Goal: Information Seeking & Learning: Check status

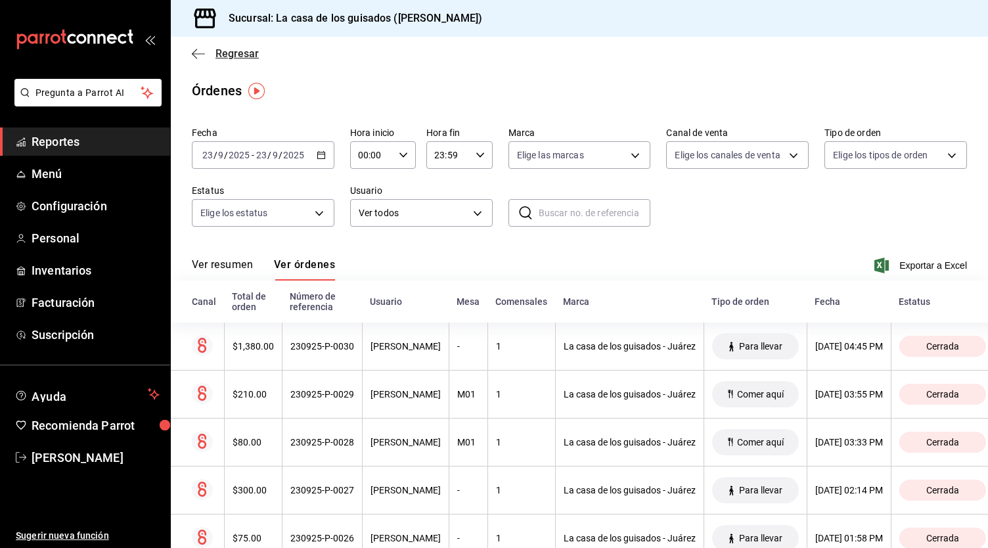
click at [198, 55] on icon "button" at bounding box center [198, 54] width 13 height 12
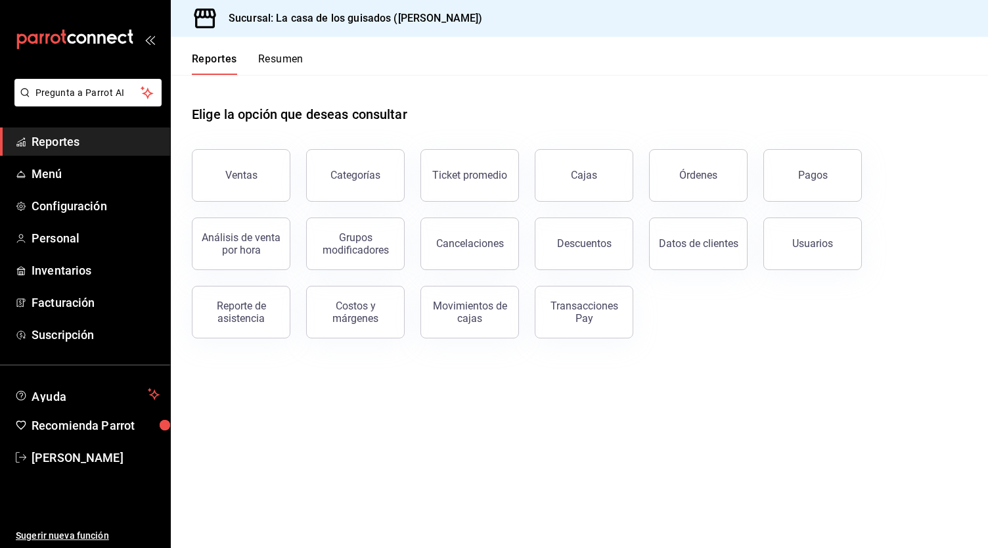
click at [297, 57] on button "Resumen" at bounding box center [280, 64] width 45 height 22
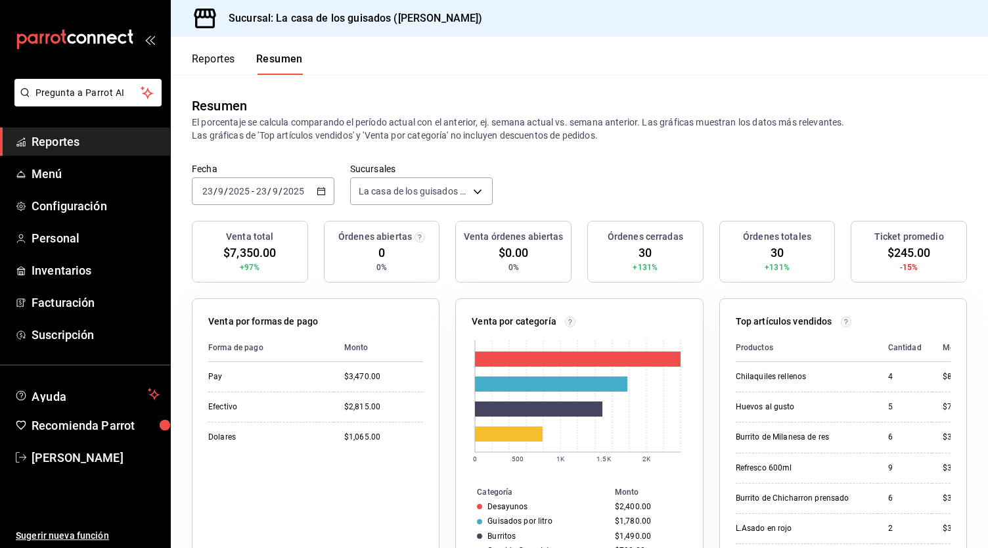
click at [229, 54] on button "Reportes" at bounding box center [213, 64] width 43 height 22
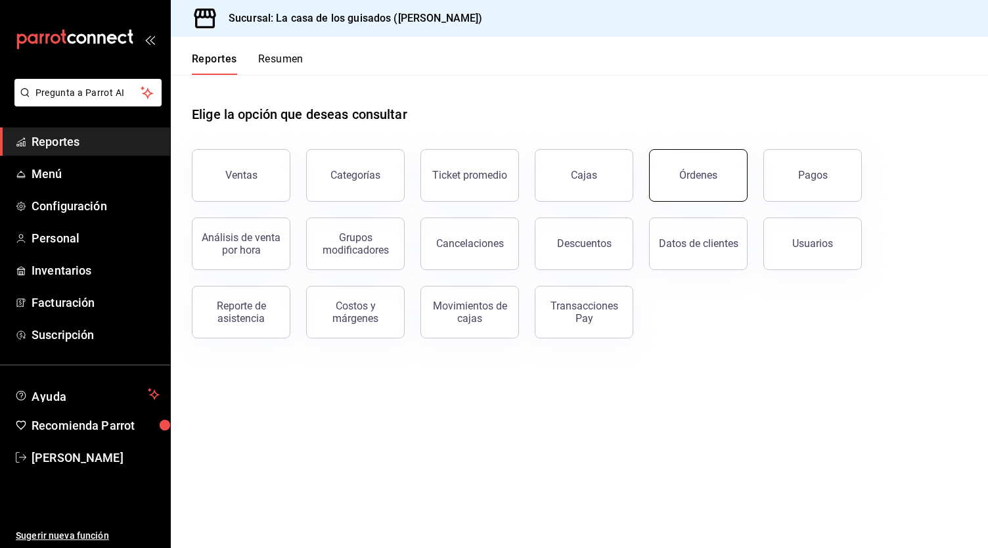
click at [704, 174] on div "Órdenes" at bounding box center [699, 175] width 38 height 12
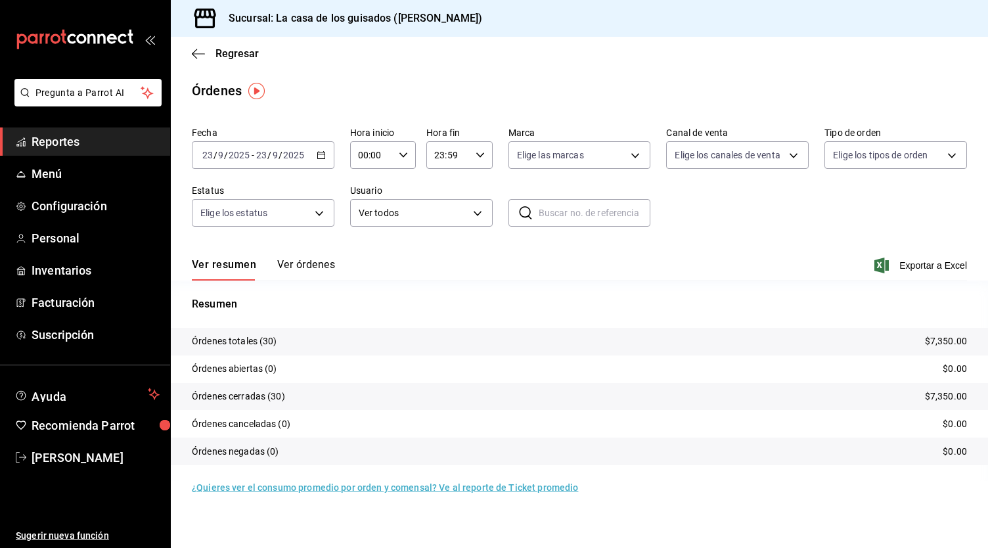
click at [306, 273] on button "Ver órdenes" at bounding box center [306, 269] width 58 height 22
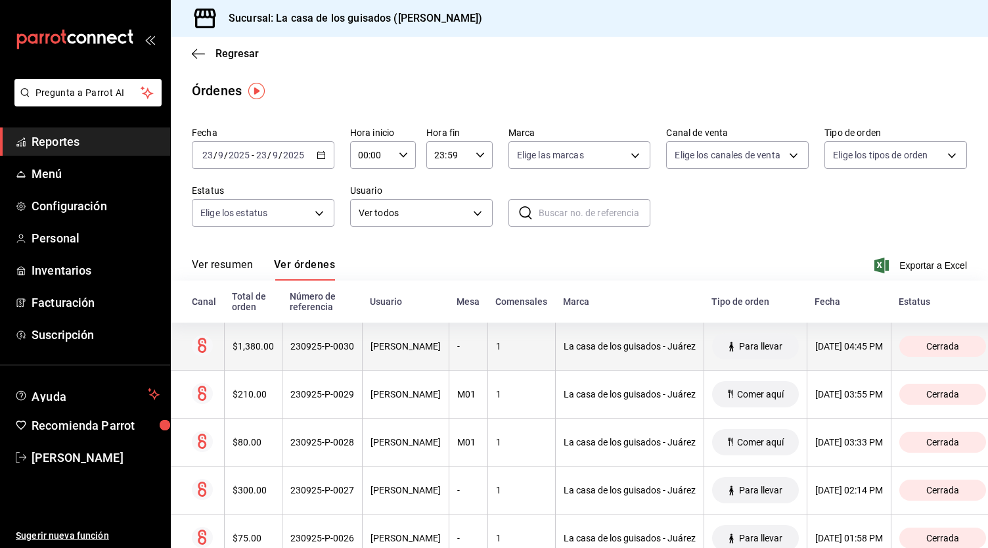
click at [362, 340] on th "ARIANA DE LEON" at bounding box center [405, 347] width 87 height 48
click at [691, 349] on div "La casa de los guisados - Juárez" at bounding box center [630, 346] width 132 height 11
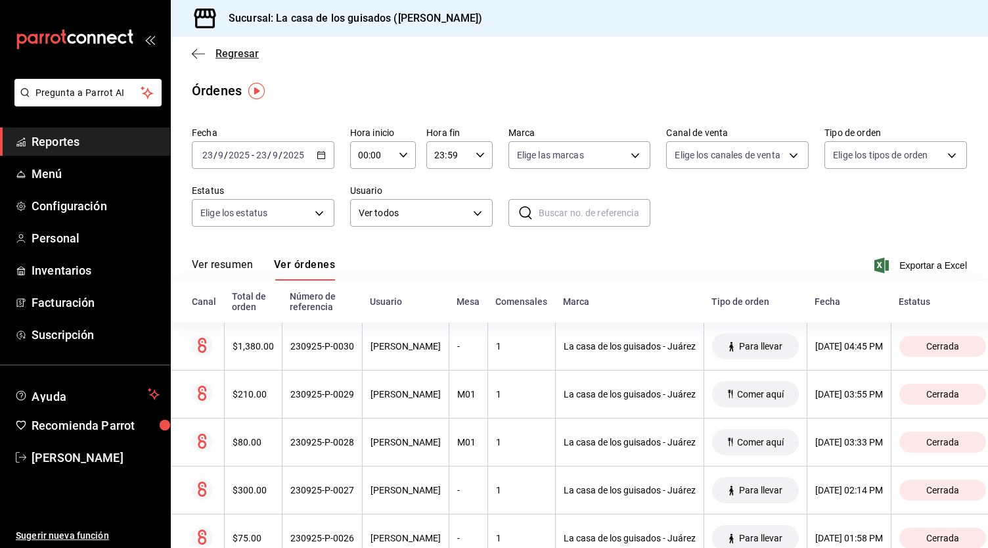
click at [198, 50] on icon "button" at bounding box center [198, 54] width 13 height 12
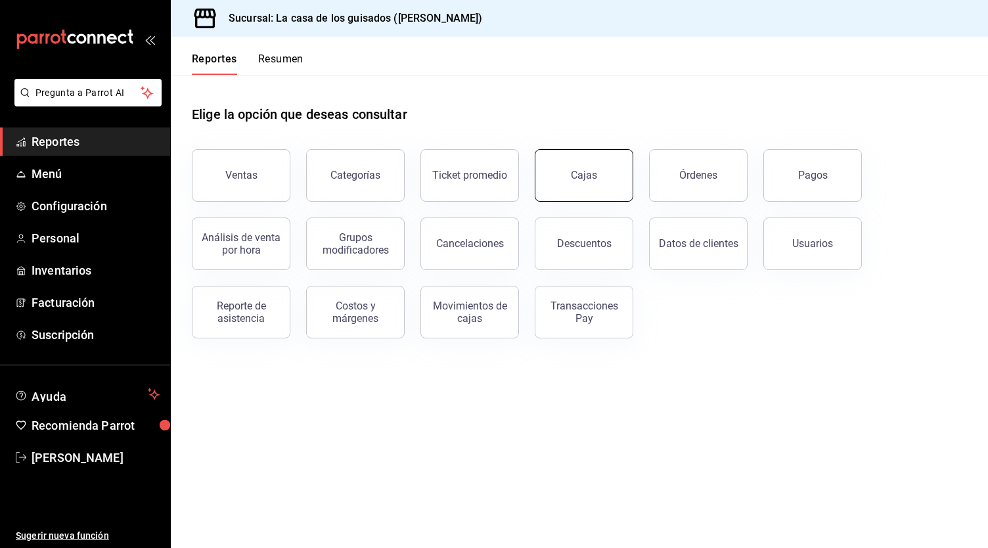
click at [563, 178] on link "Cajas" at bounding box center [584, 175] width 99 height 53
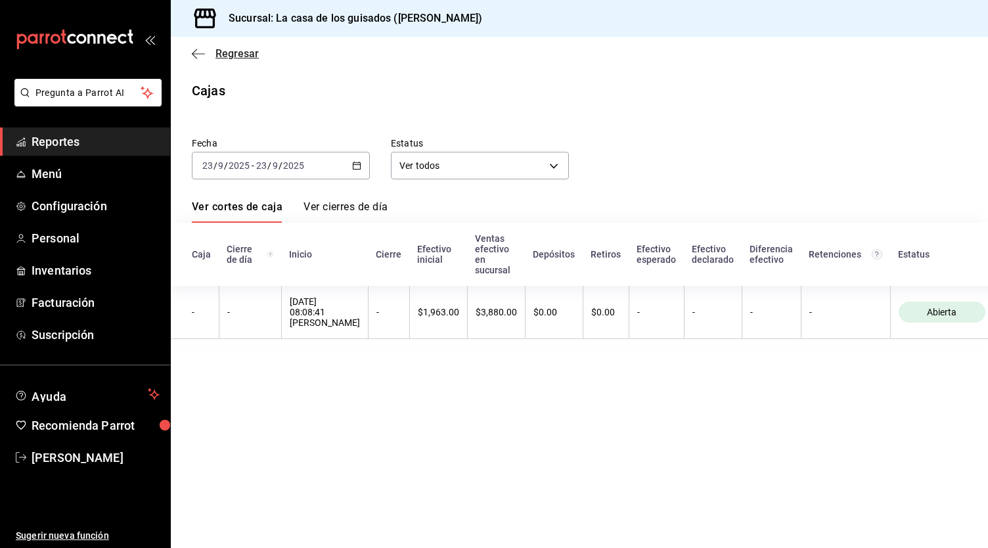
click at [198, 58] on icon "button" at bounding box center [198, 54] width 13 height 12
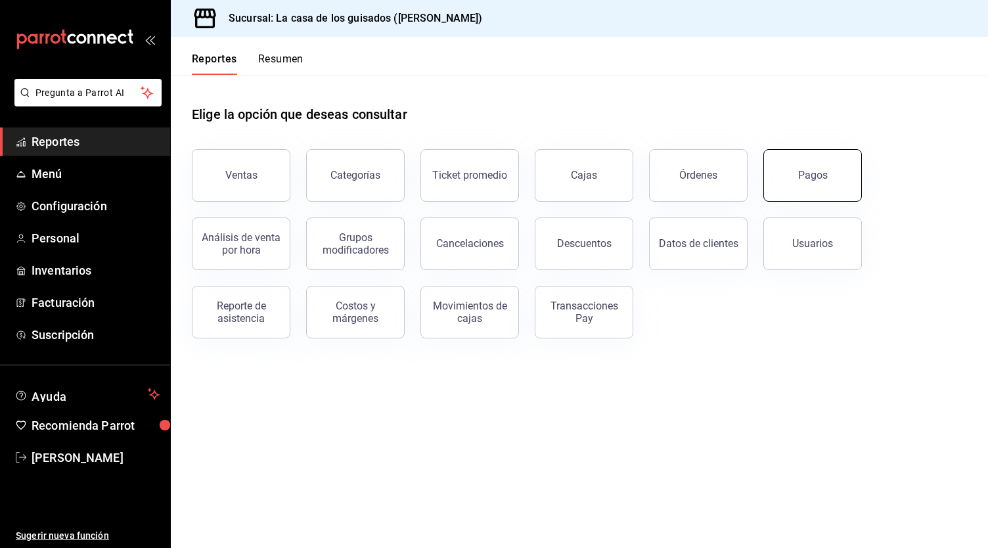
click at [814, 173] on div "Pagos" at bounding box center [814, 175] width 30 height 12
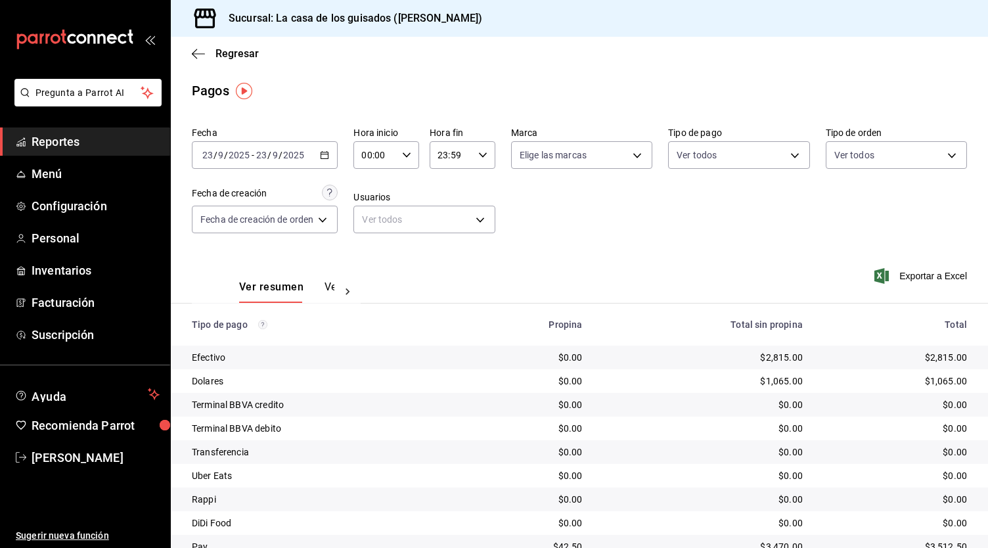
click at [351, 294] on icon at bounding box center [347, 291] width 13 height 13
click at [318, 288] on button "Ver pagos" at bounding box center [309, 292] width 49 height 22
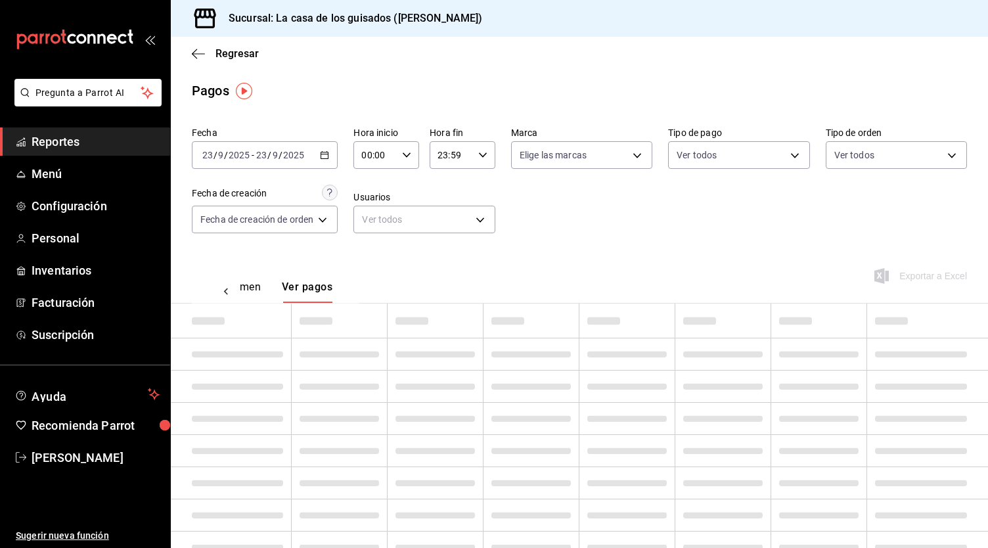
scroll to position [0, 39]
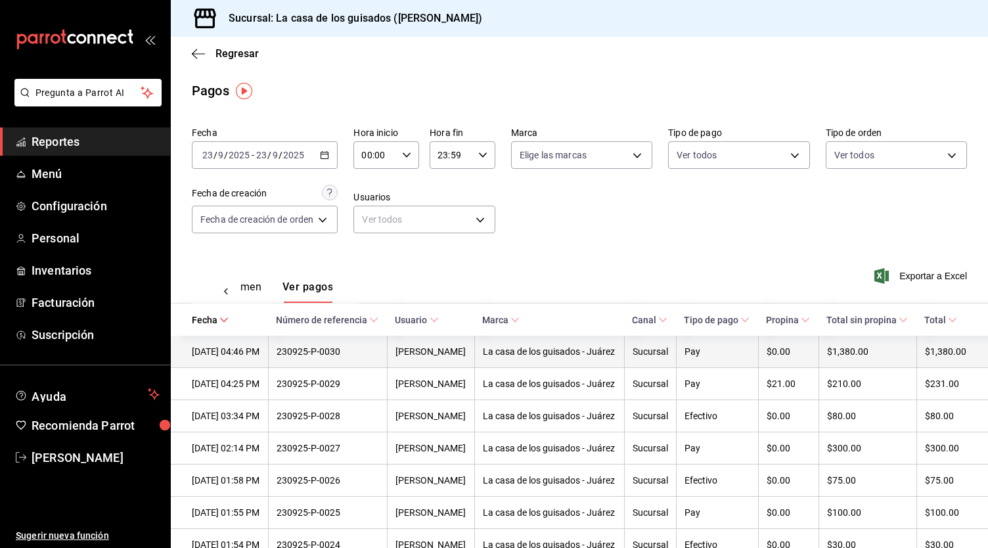
click at [609, 357] on div "La casa de los guisados - Juárez" at bounding box center [549, 351] width 133 height 11
click at [467, 357] on div "ARIANA DE LEON" at bounding box center [431, 351] width 71 height 11
click at [364, 357] on div "230925-P-0030" at bounding box center [328, 351] width 103 height 11
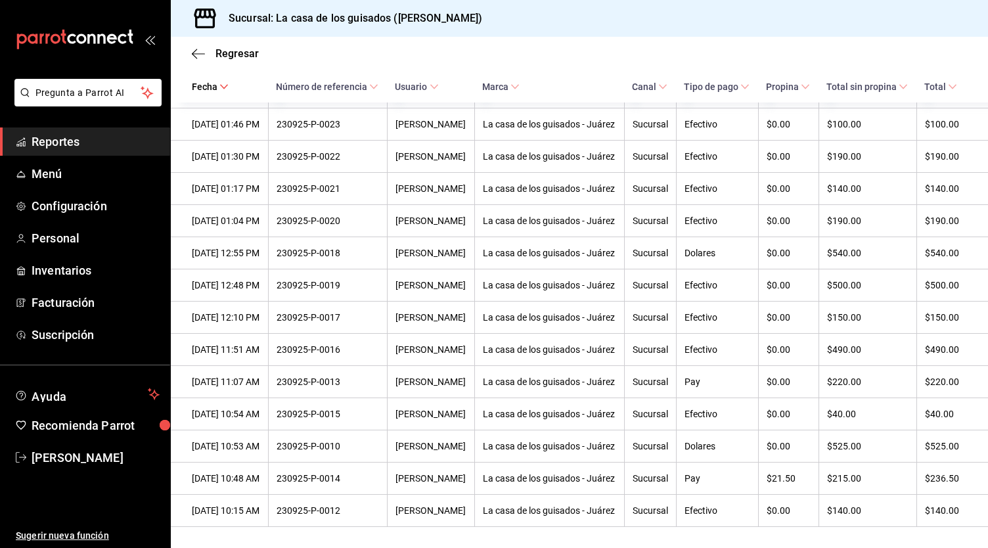
scroll to position [0, 0]
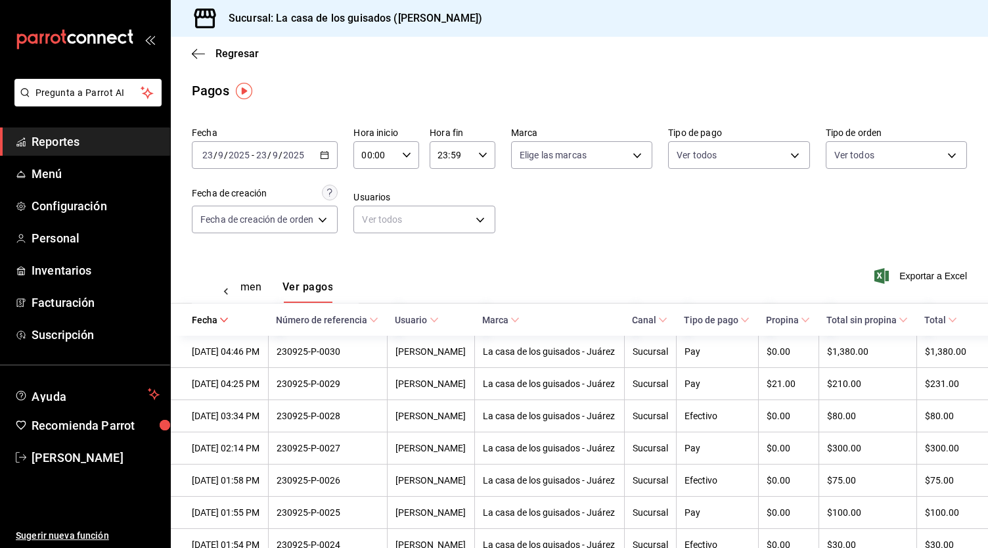
click at [189, 49] on div "Regresar" at bounding box center [580, 54] width 818 height 34
click at [198, 53] on icon "button" at bounding box center [198, 53] width 13 height 1
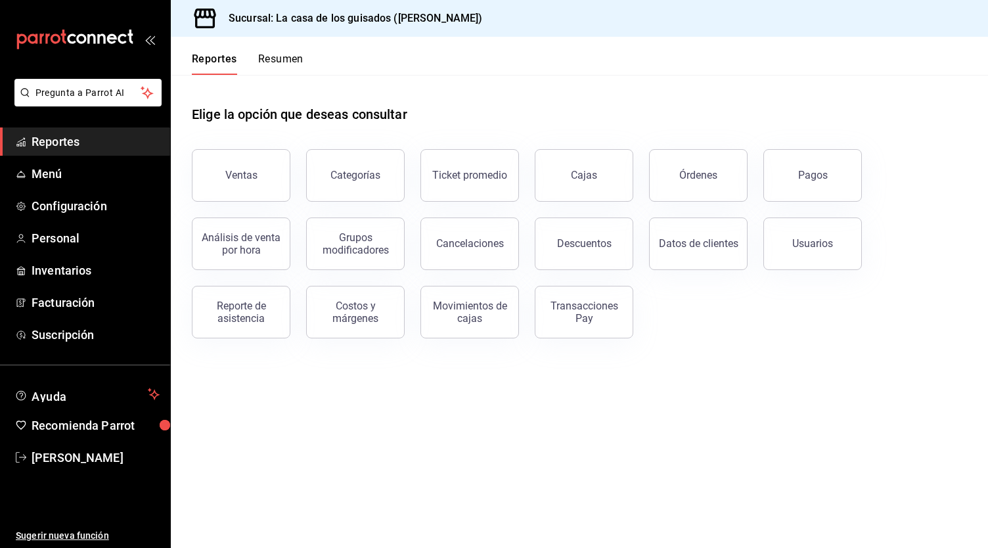
click at [70, 139] on span "Reportes" at bounding box center [96, 142] width 128 height 18
click at [278, 60] on button "Resumen" at bounding box center [280, 64] width 45 height 22
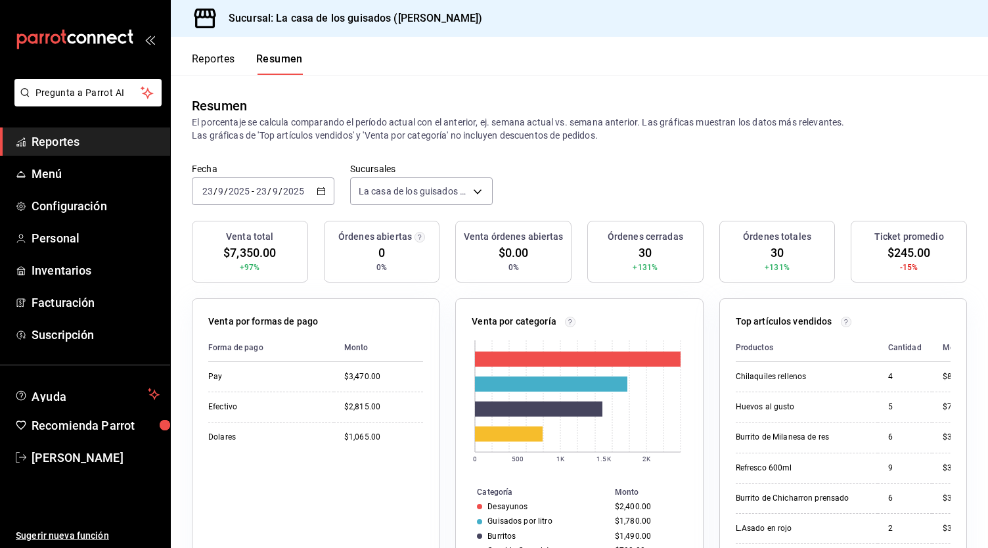
click at [295, 49] on div "Reportes Resumen" at bounding box center [237, 56] width 132 height 38
click at [290, 58] on button "Resumen" at bounding box center [279, 64] width 47 height 22
